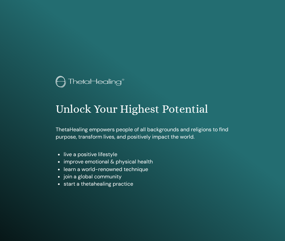
scroll to position [406, 0]
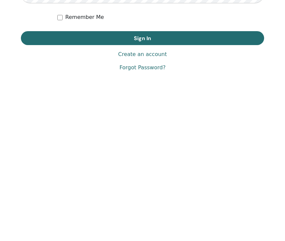
type input "**********"
click at [143, 136] on button "Sign In" at bounding box center [142, 143] width 243 height 14
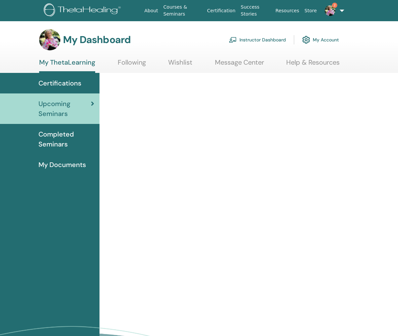
scroll to position [12, 0]
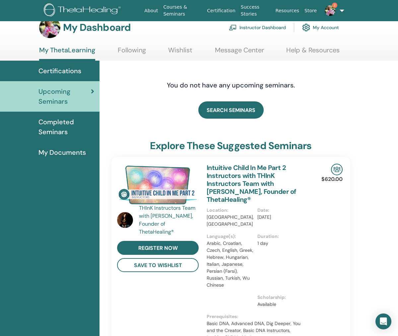
click at [331, 11] on img at bounding box center [330, 10] width 11 height 11
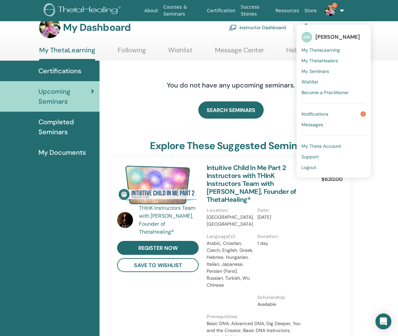
click at [319, 114] on span "Notifications" at bounding box center [314, 114] width 27 height 6
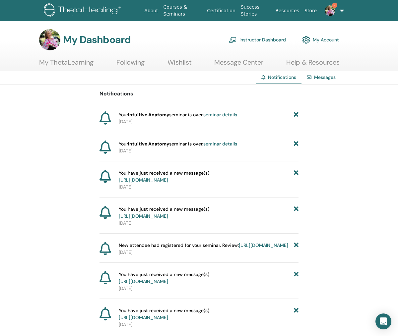
click at [168, 183] on link "https://member.thetahealing.com/message-center/messages/a8bf917c-cfef-4c94-8690…" at bounding box center [143, 180] width 49 height 6
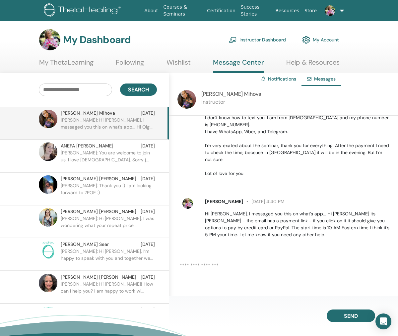
click at [127, 162] on p "Sharon: You are welcome to join us. I love Israelis. Sorry j..." at bounding box center [109, 160] width 96 height 20
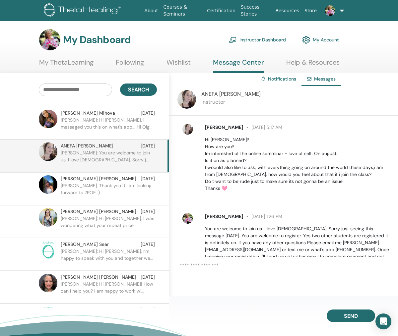
click at [258, 41] on link "Instructor Dashboard" at bounding box center [257, 39] width 57 height 15
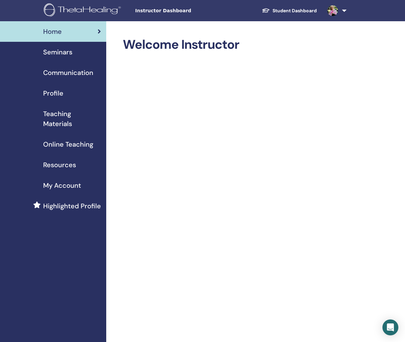
click at [61, 126] on span "Teaching Materials" at bounding box center [72, 119] width 58 height 20
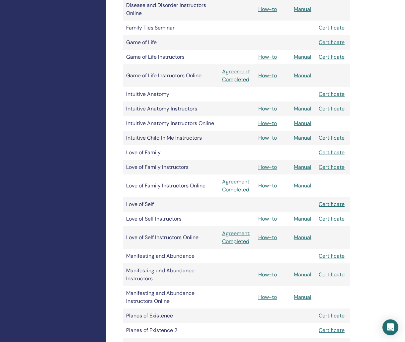
scroll to position [483, 0]
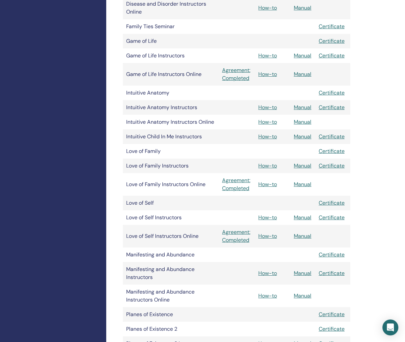
click at [274, 221] on link "How-to" at bounding box center [267, 217] width 19 height 7
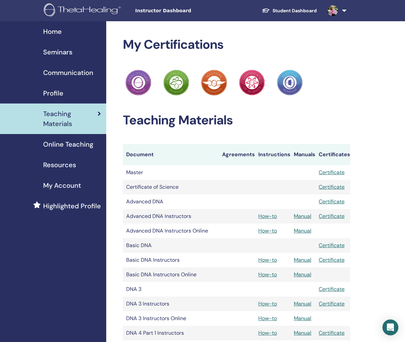
scroll to position [502, 0]
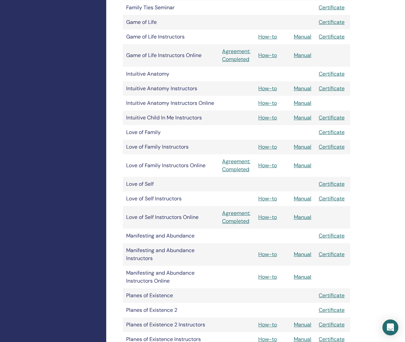
click at [309, 221] on link "Manual" at bounding box center [302, 217] width 18 height 7
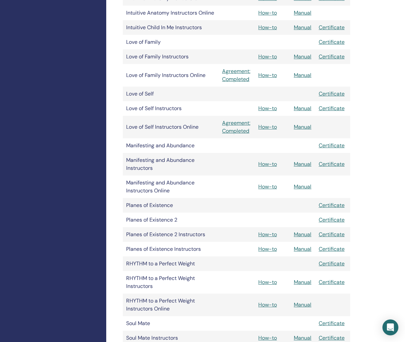
click at [272, 130] on link "How-to" at bounding box center [267, 126] width 19 height 7
